Goal: Navigation & Orientation: Find specific page/section

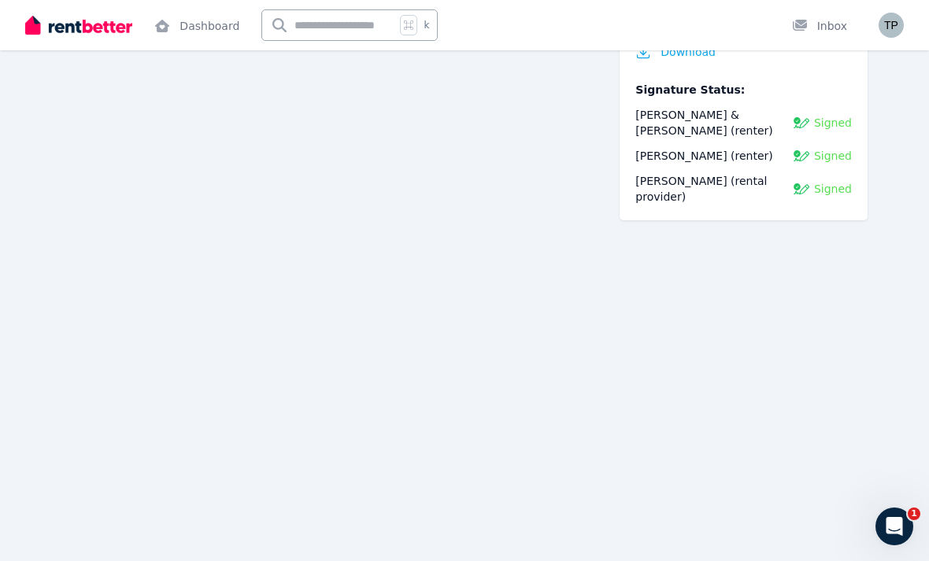
scroll to position [502, 0]
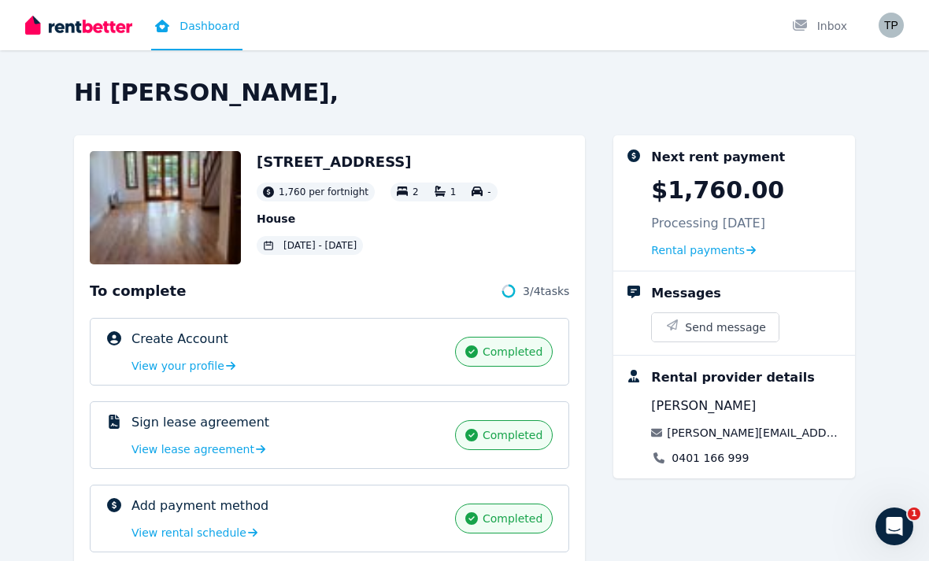
click at [215, 221] on img at bounding box center [165, 207] width 151 height 113
click at [198, 222] on img at bounding box center [165, 207] width 151 height 113
click at [209, 27] on link "Dashboard" at bounding box center [196, 25] width 91 height 50
click at [842, 24] on div "Inbox" at bounding box center [819, 26] width 55 height 16
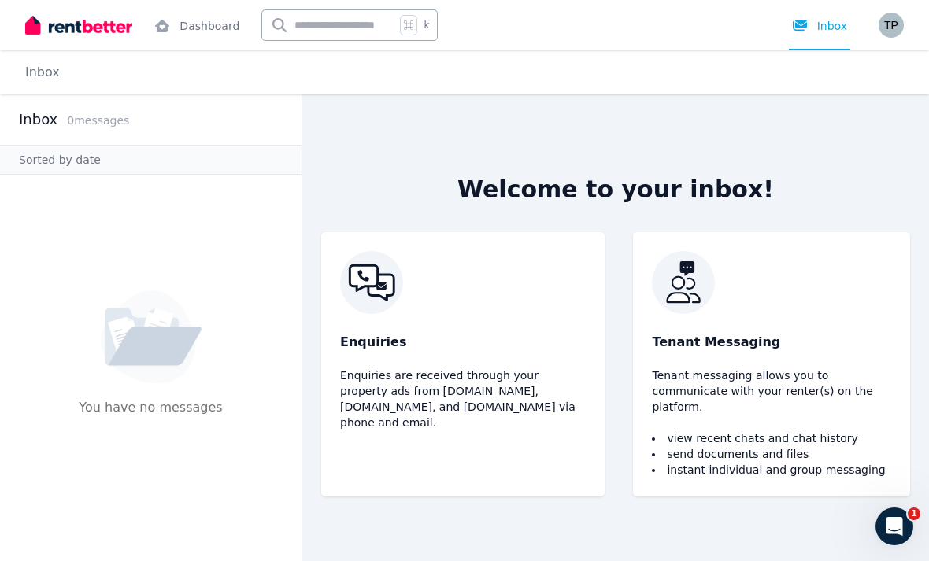
click at [895, 28] on img "button" at bounding box center [891, 25] width 25 height 25
click at [342, 497] on div "Enquiries Enquiries are received through your property ads from [DOMAIN_NAME], …" at bounding box center [462, 364] width 283 height 265
click at [330, 535] on div "Welcome to your inbox! Enquiries Enquiries are received through your property a…" at bounding box center [615, 327] width 627 height 467
click at [364, 547] on div "Welcome to your inbox! Enquiries Enquiries are received through your property a…" at bounding box center [615, 327] width 627 height 467
click at [346, 287] on img at bounding box center [463, 282] width 246 height 63
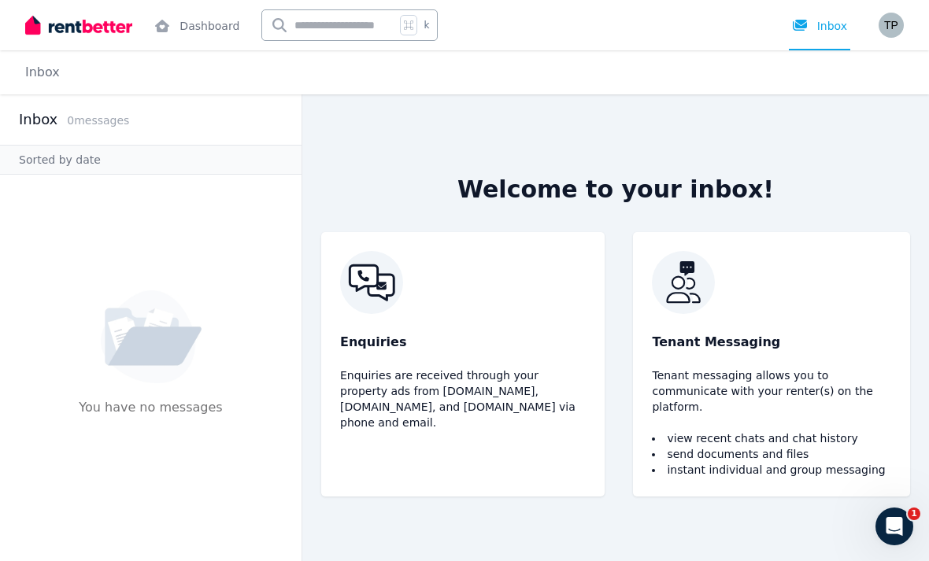
click at [842, 26] on div "Inbox" at bounding box center [819, 26] width 55 height 16
click at [898, 19] on img "button" at bounding box center [891, 25] width 25 height 25
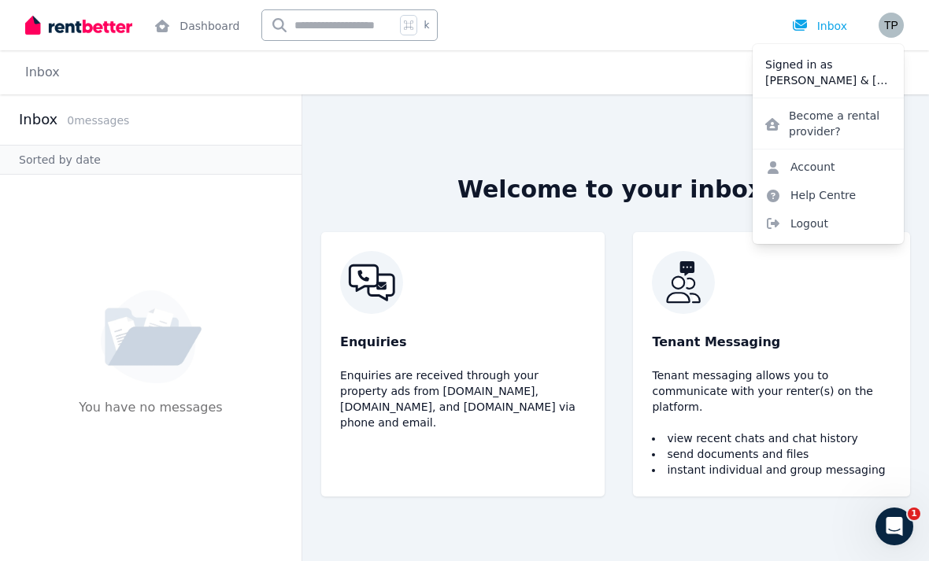
click at [827, 161] on link "Account" at bounding box center [800, 167] width 95 height 28
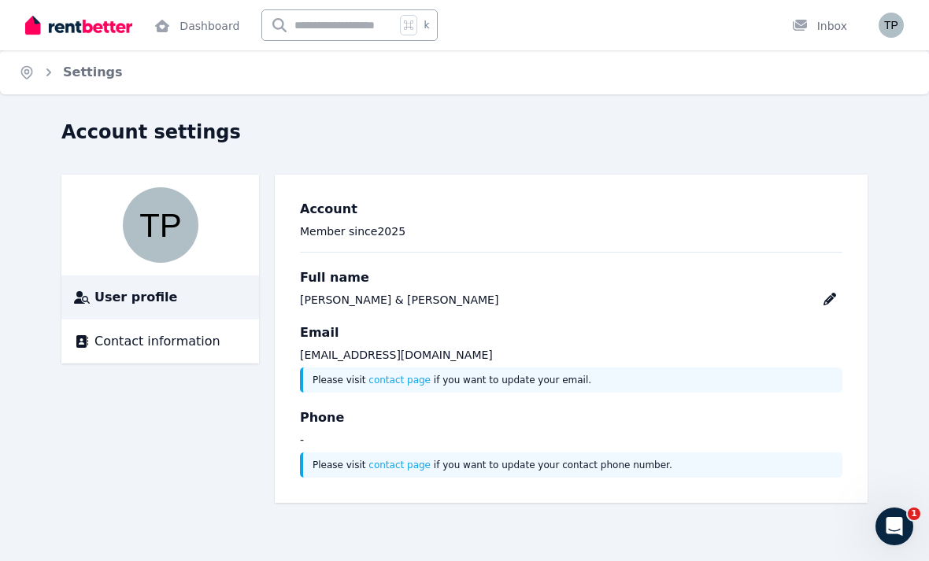
click at [844, 32] on div "Inbox" at bounding box center [819, 26] width 55 height 16
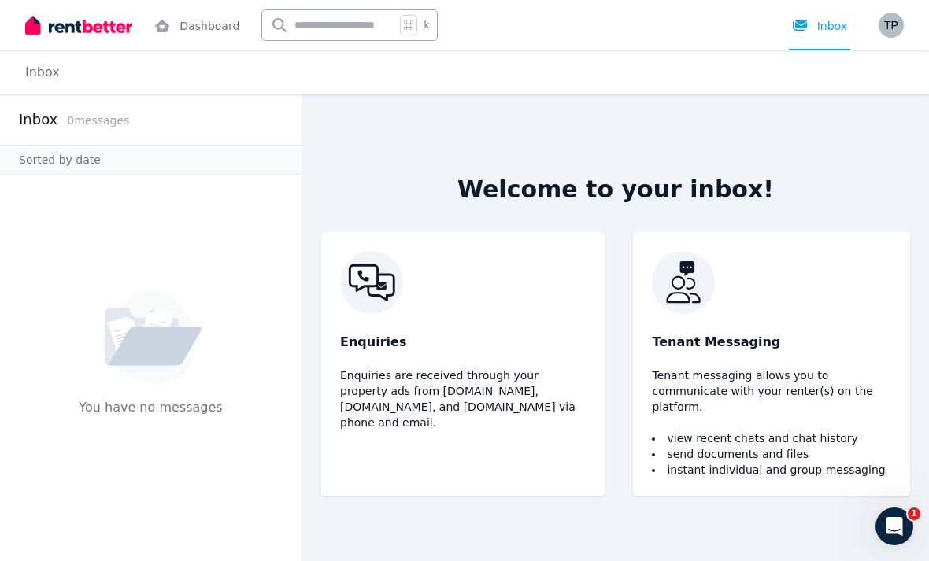
click at [53, 117] on h2 "Inbox" at bounding box center [38, 120] width 39 height 22
click at [895, 29] on img "button" at bounding box center [891, 25] width 25 height 25
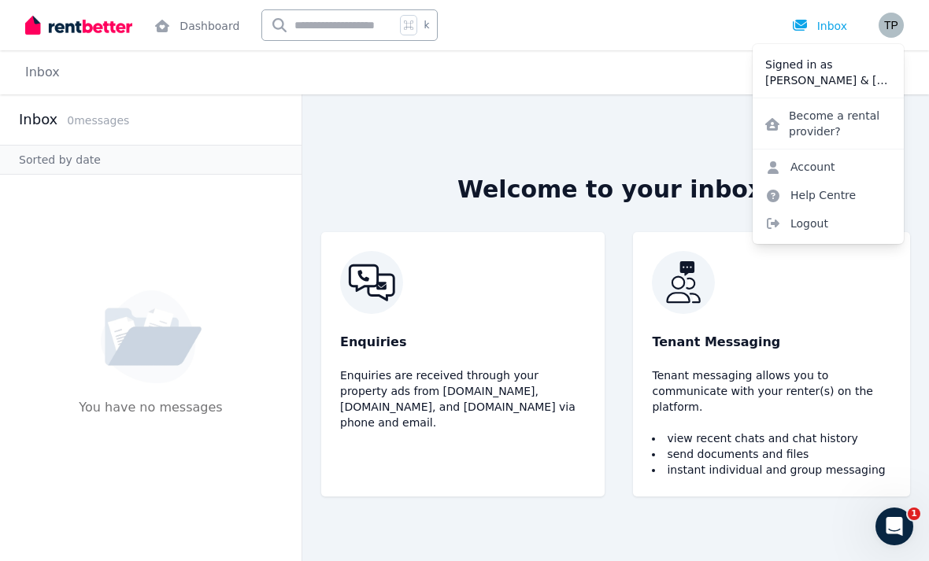
click at [826, 170] on link "Account" at bounding box center [800, 167] width 95 height 28
